Goal: Find specific page/section: Find specific page/section

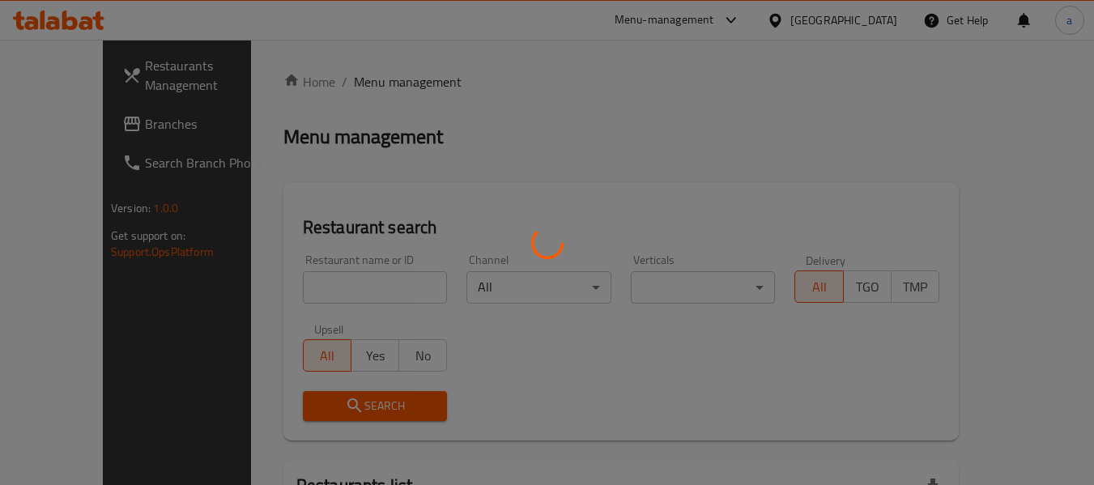
scroll to position [5, 0]
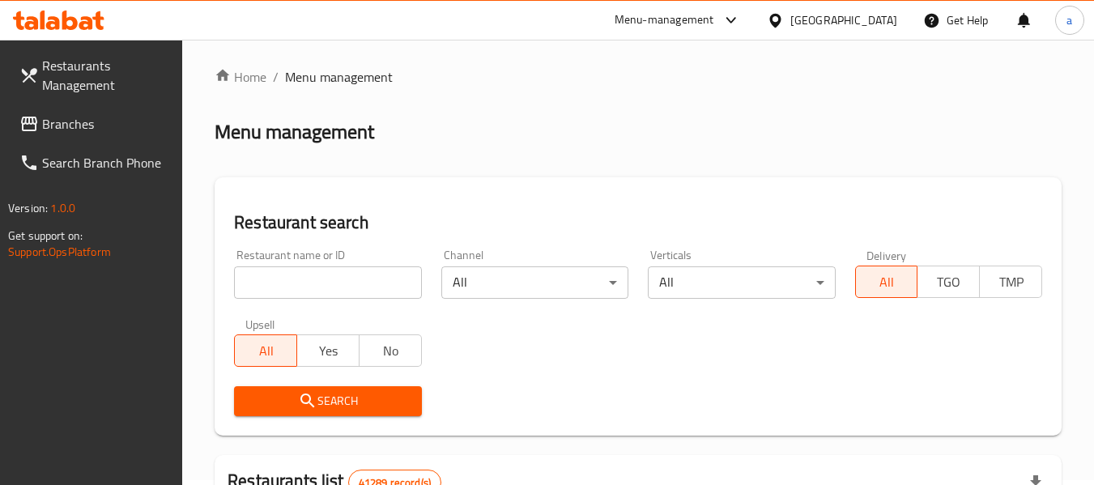
click at [824, 26] on div "United Arab Emirates" at bounding box center [844, 20] width 107 height 18
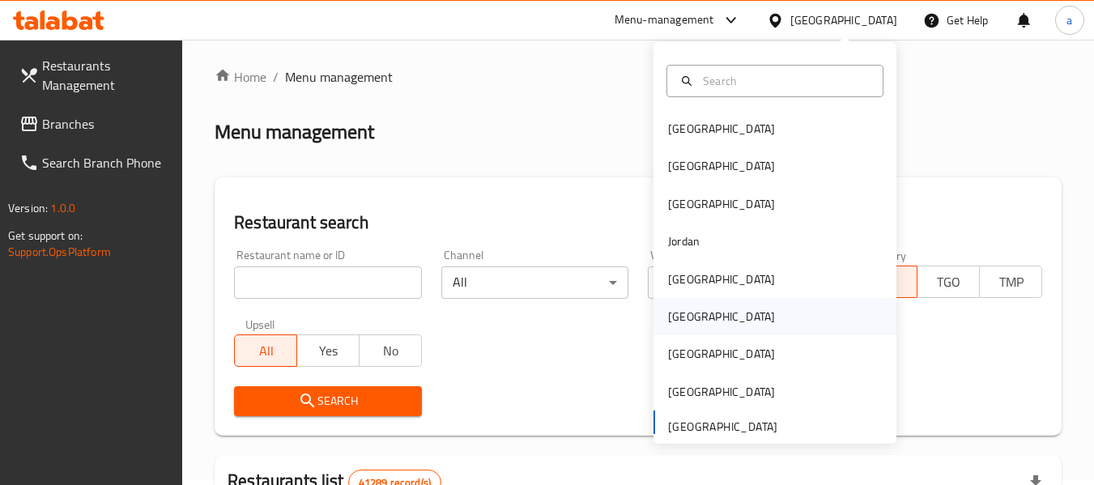
click at [668, 315] on div "[GEOGRAPHIC_DATA]" at bounding box center [721, 317] width 107 height 18
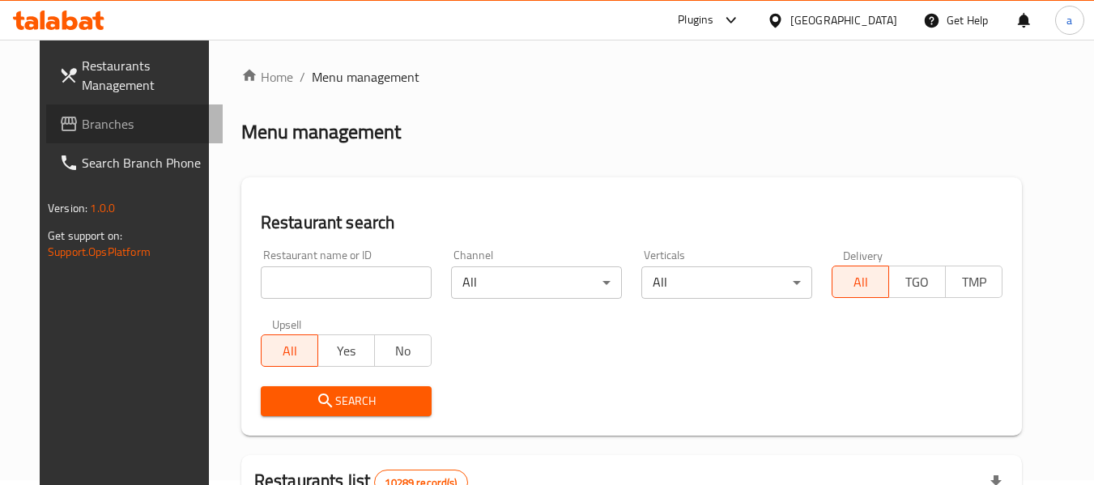
click at [82, 131] on span "Branches" at bounding box center [146, 123] width 128 height 19
